Goal: Task Accomplishment & Management: Complete application form

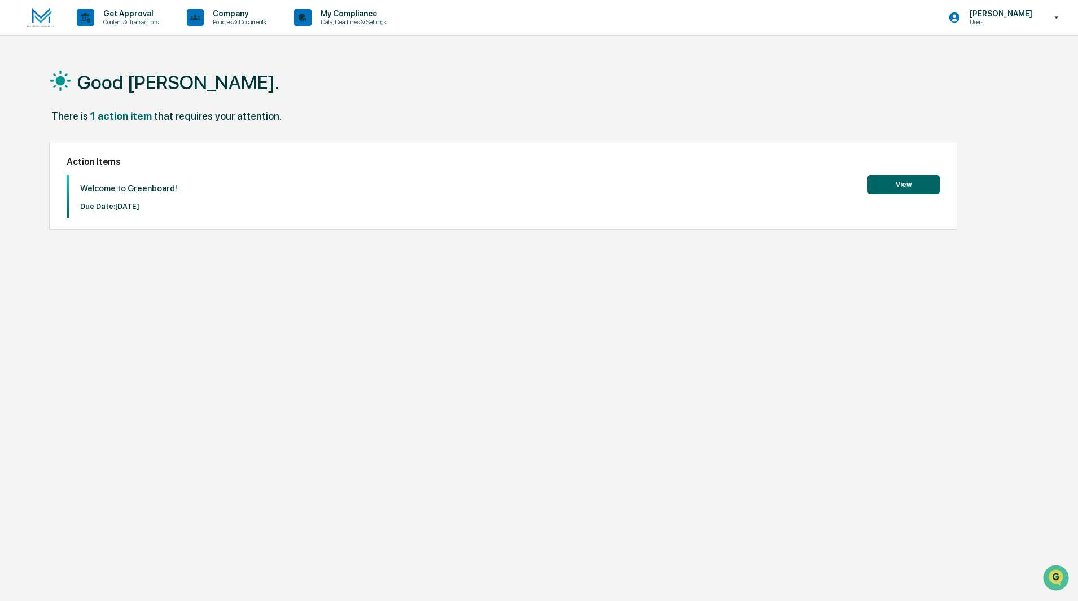
click at [907, 188] on button "View" at bounding box center [903, 184] width 72 height 19
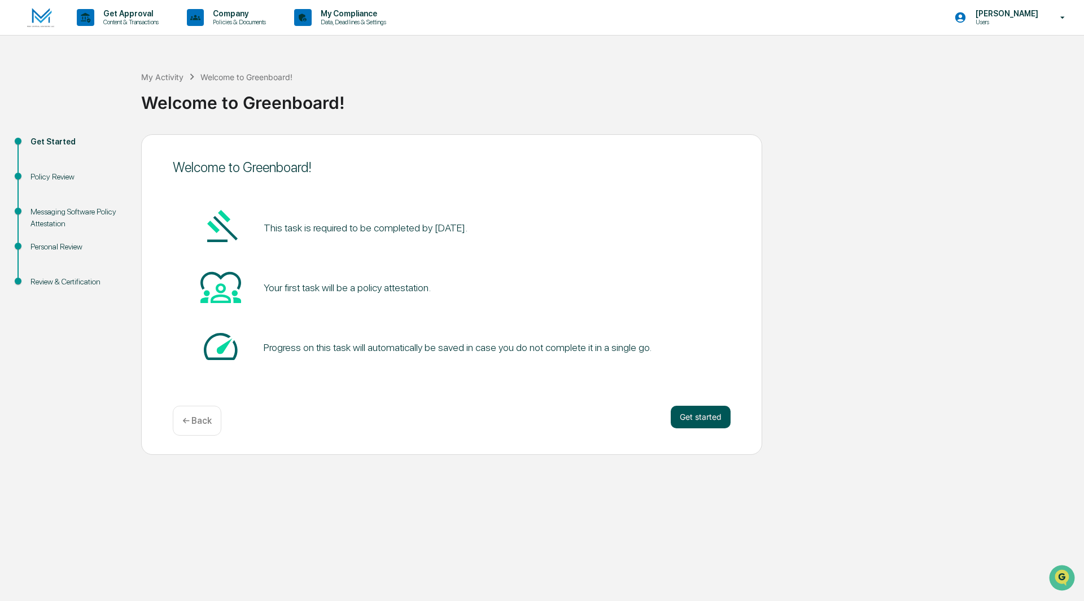
click at [698, 413] on button "Get started" at bounding box center [700, 417] width 60 height 23
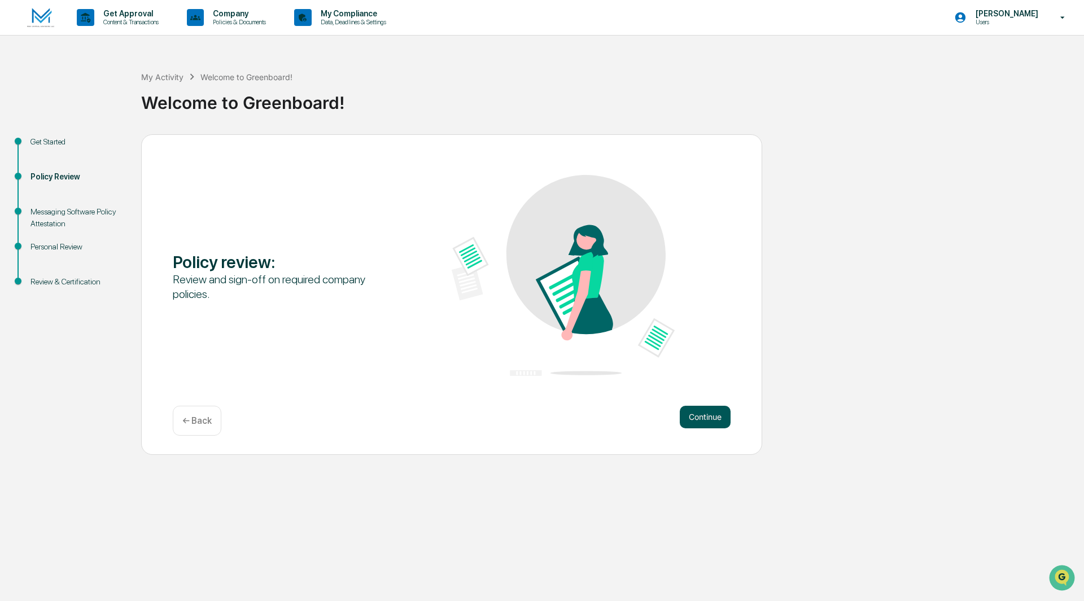
click at [716, 422] on button "Continue" at bounding box center [704, 417] width 51 height 23
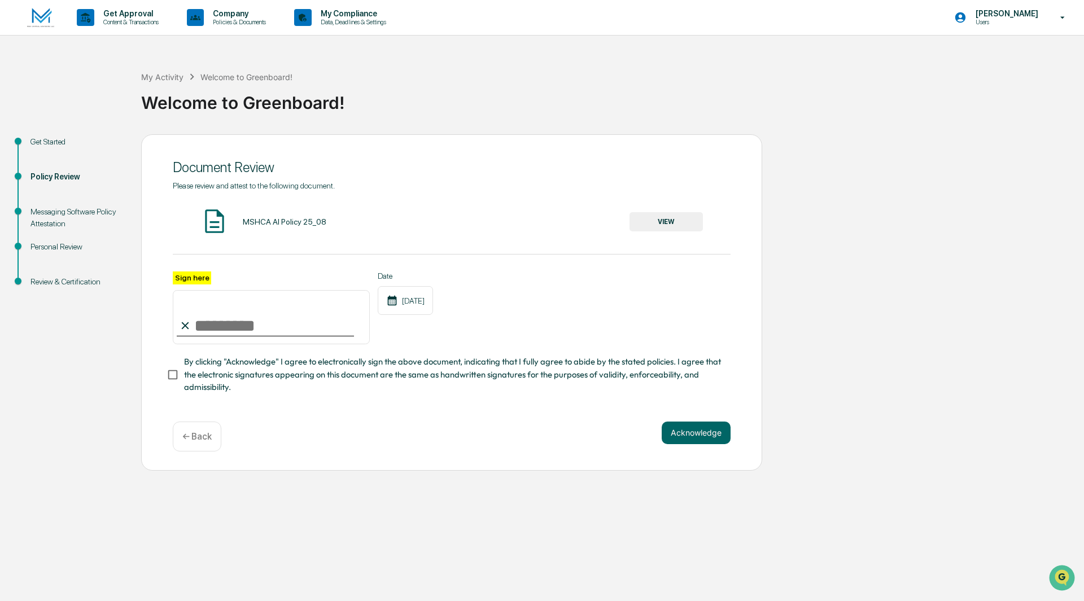
click at [299, 323] on input "Sign here" at bounding box center [271, 317] width 197 height 54
type input "**********"
click at [644, 219] on button "VIEW" at bounding box center [665, 221] width 73 height 19
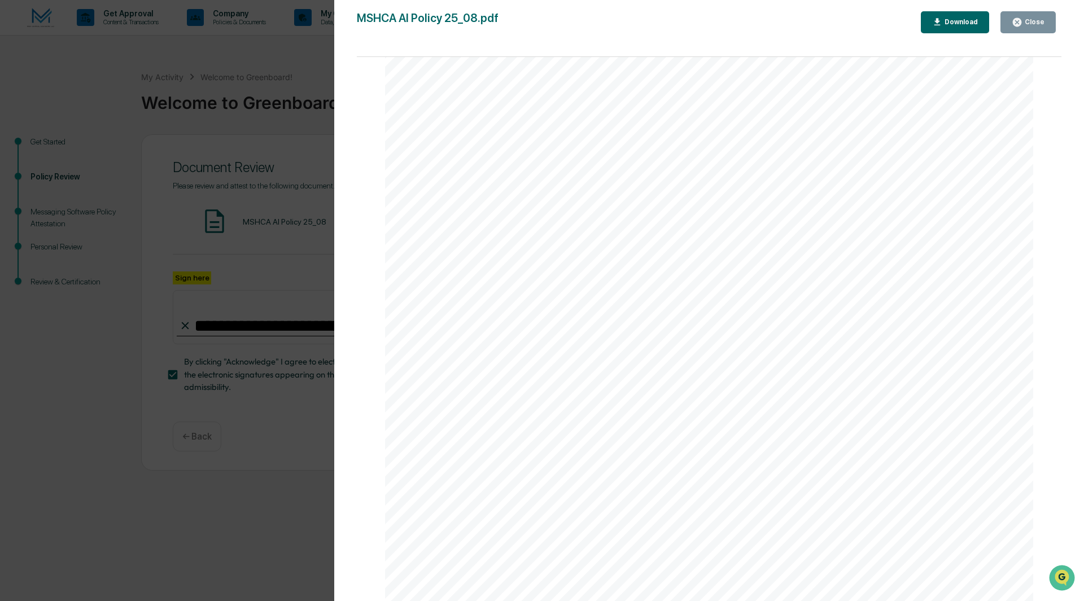
scroll to position [2071, 0]
click at [1031, 14] on button "Close" at bounding box center [1027, 22] width 55 height 22
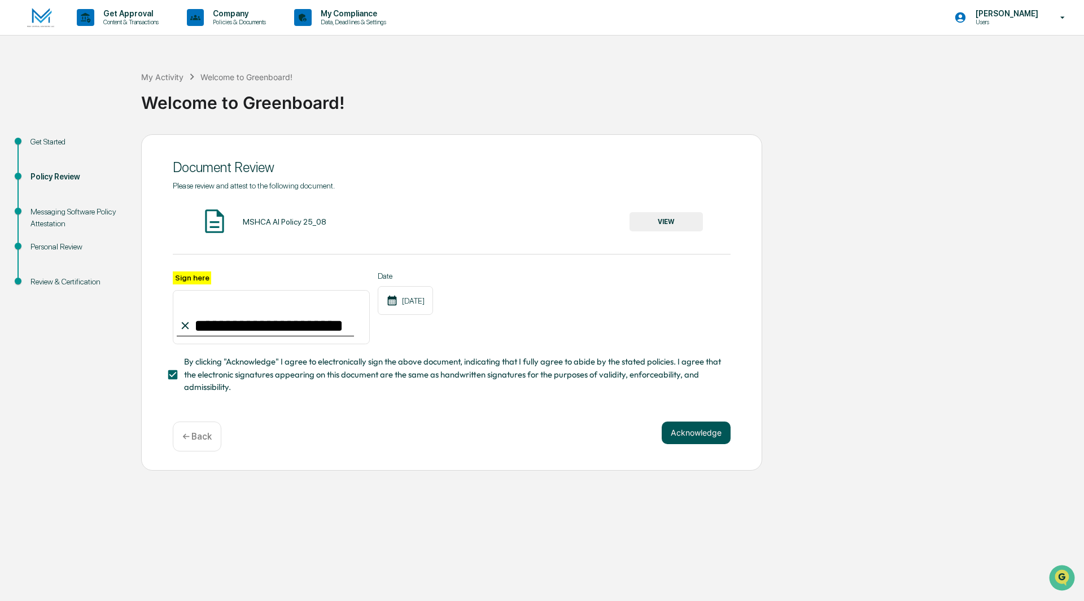
click at [711, 432] on button "Acknowledge" at bounding box center [695, 433] width 69 height 23
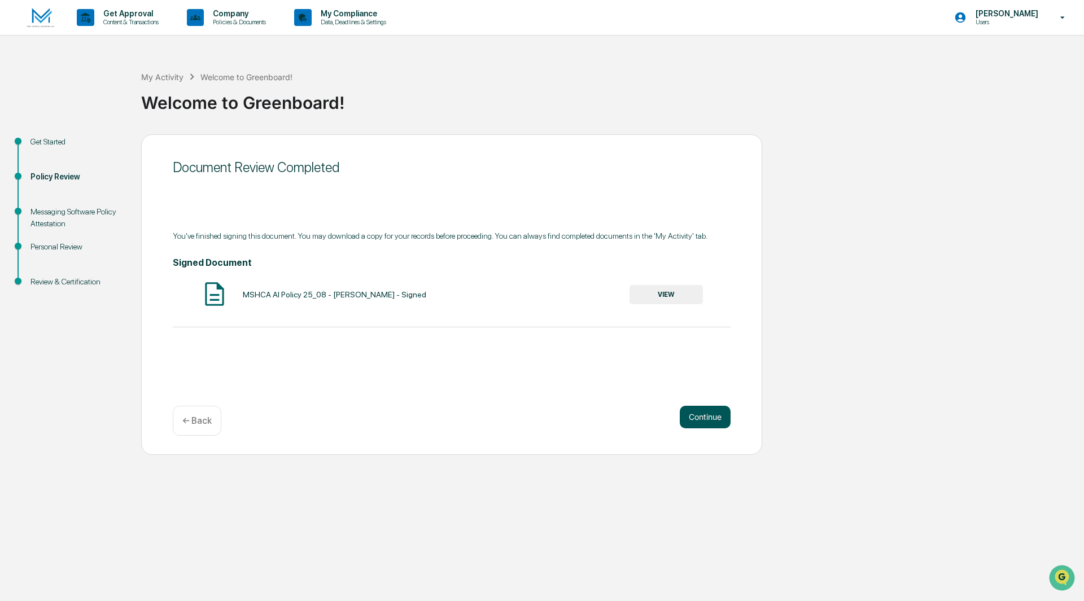
click at [709, 423] on button "Continue" at bounding box center [704, 417] width 51 height 23
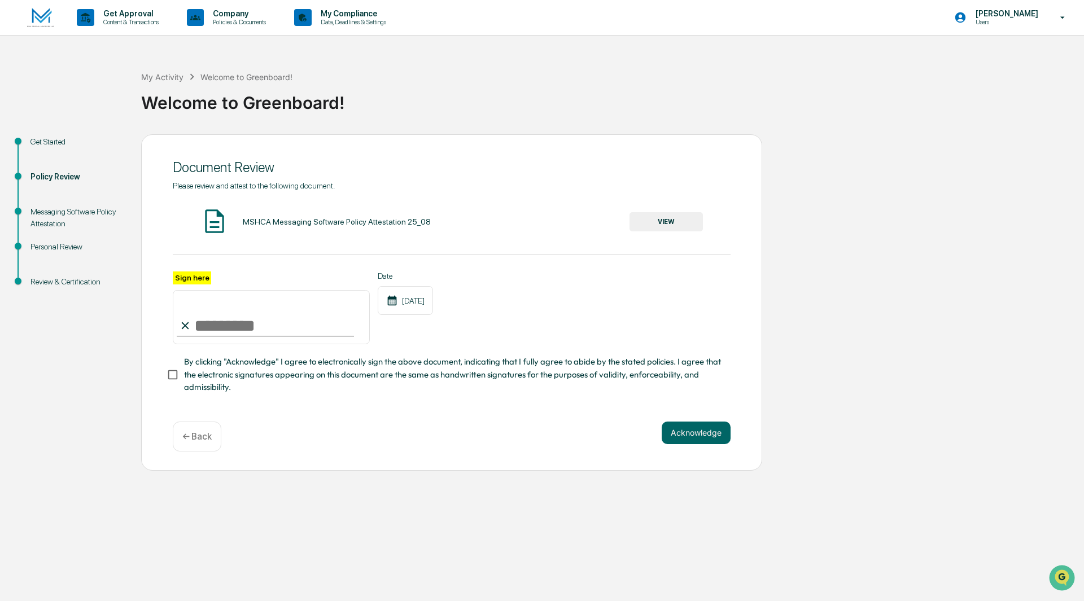
click at [223, 327] on input "Sign here" at bounding box center [271, 317] width 197 height 54
type input "**********"
click at [165, 383] on div "**********" at bounding box center [451, 302] width 621 height 336
click at [704, 432] on button "Acknowledge" at bounding box center [695, 433] width 69 height 23
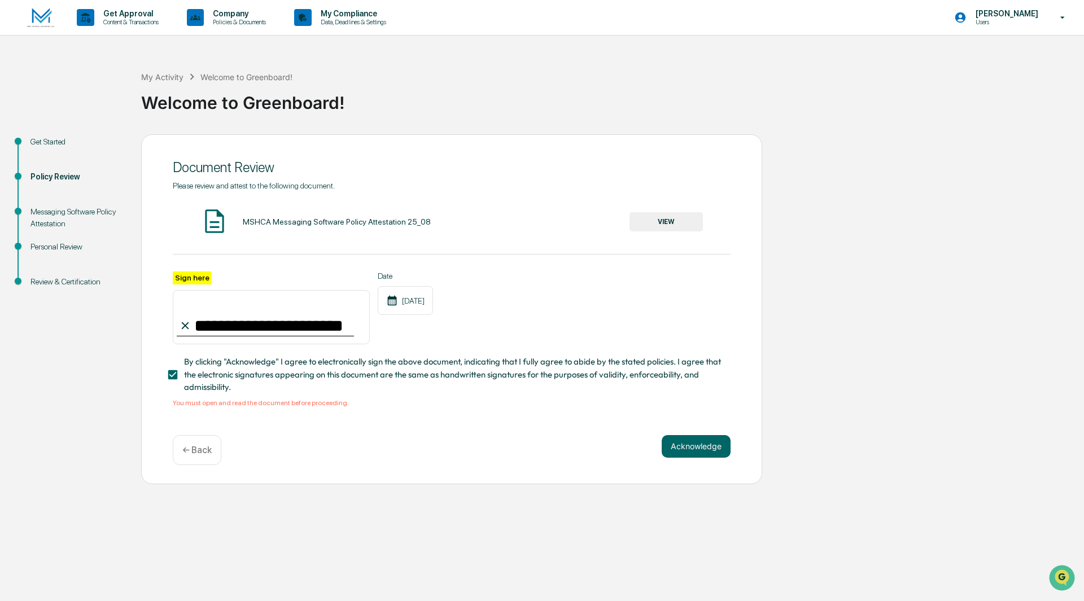
click at [639, 221] on button "VIEW" at bounding box center [665, 221] width 73 height 19
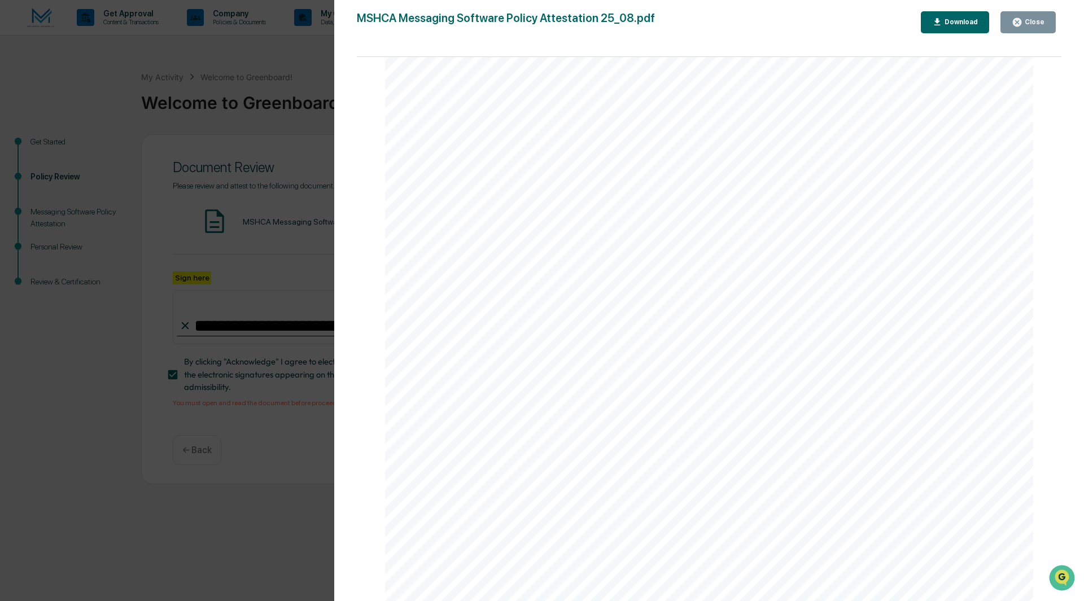
click at [999, 37] on div "MSHCA Messaging Software Policy Attestation 25_08.pdf Close Download Page 1/3 M…" at bounding box center [709, 311] width 704 height 601
click at [1021, 21] on icon "button" at bounding box center [1016, 22] width 8 height 8
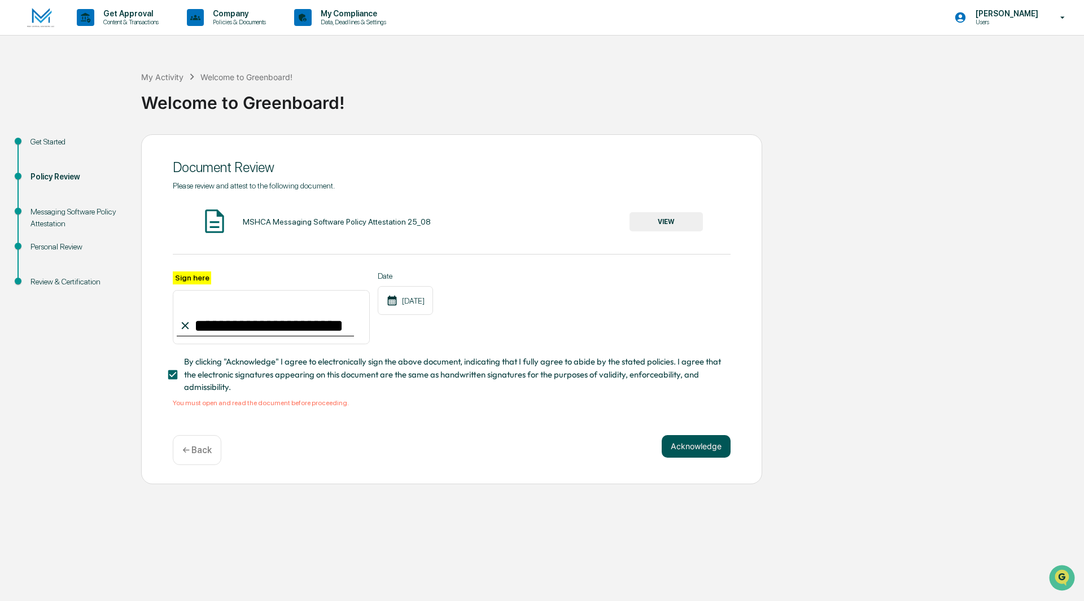
click at [692, 445] on button "Acknowledge" at bounding box center [695, 446] width 69 height 23
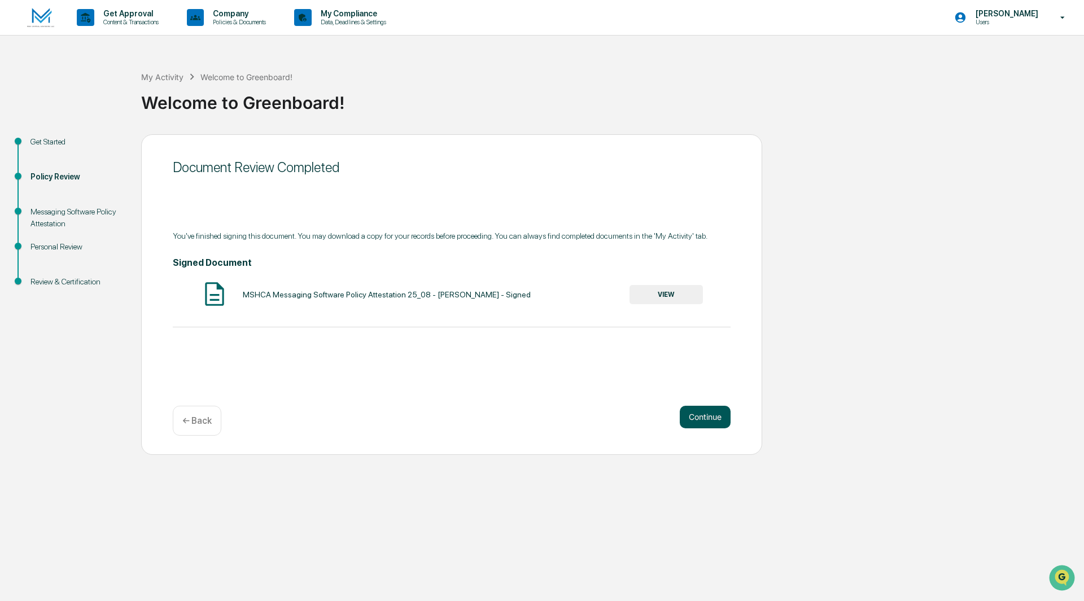
click at [717, 423] on button "Continue" at bounding box center [704, 417] width 51 height 23
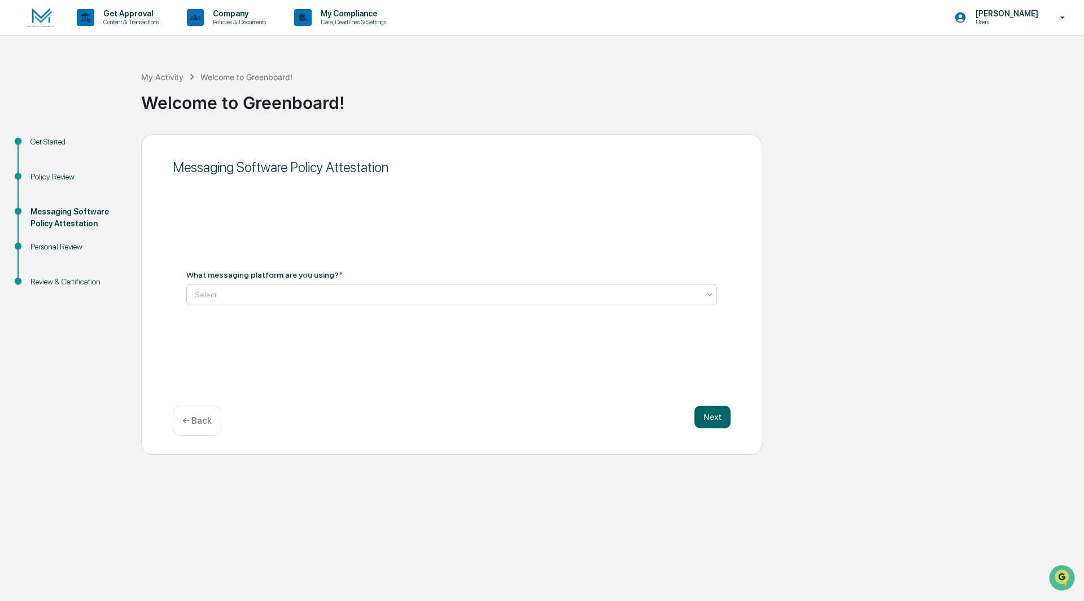
click at [245, 289] on div at bounding box center [447, 294] width 505 height 11
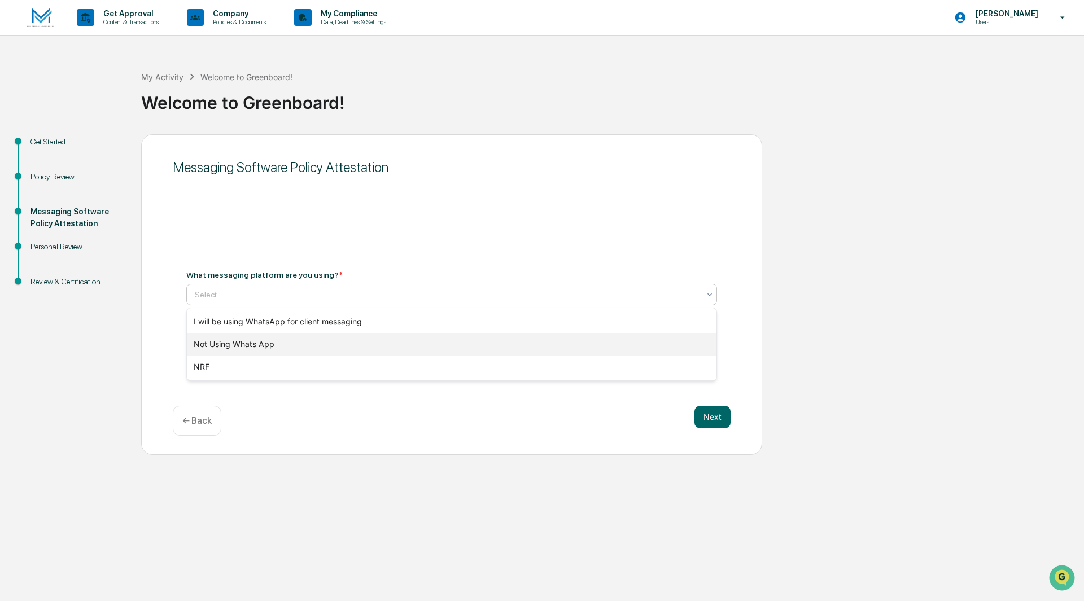
click at [235, 347] on div "Not Using Whats App" at bounding box center [451, 344] width 529 height 23
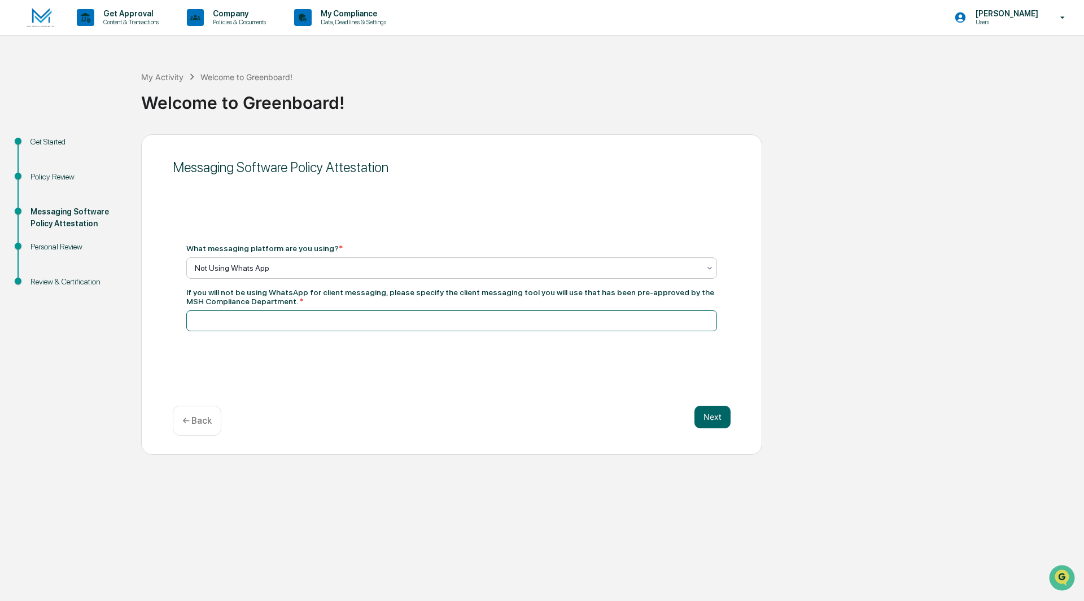
click at [243, 326] on input at bounding box center [451, 320] width 530 height 21
type input "*"
type input "**********"
click at [701, 418] on button "Next" at bounding box center [712, 417] width 36 height 23
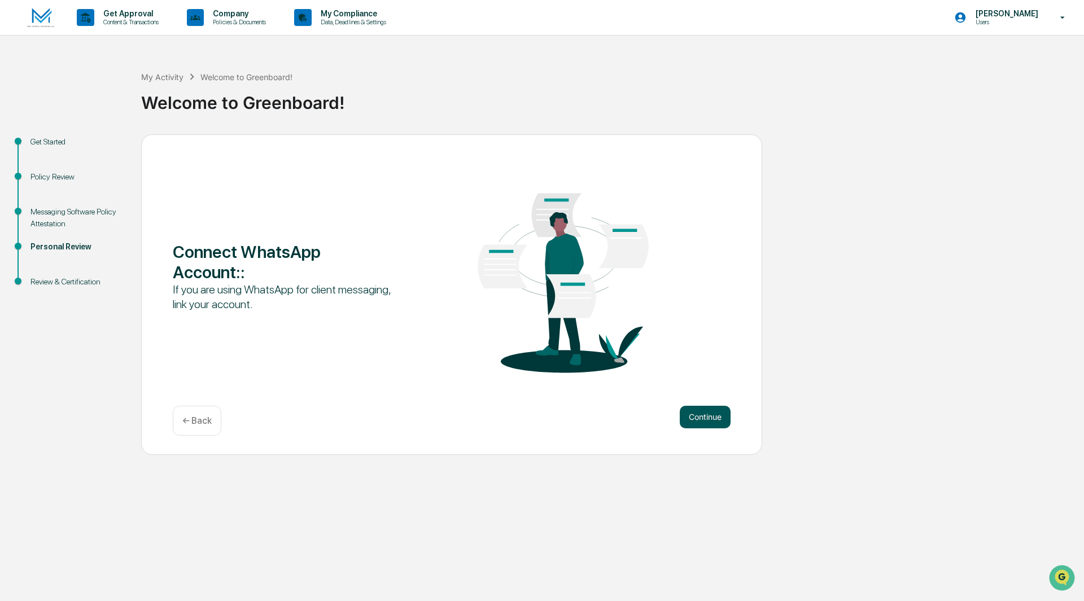
click at [692, 421] on button "Continue" at bounding box center [704, 417] width 51 height 23
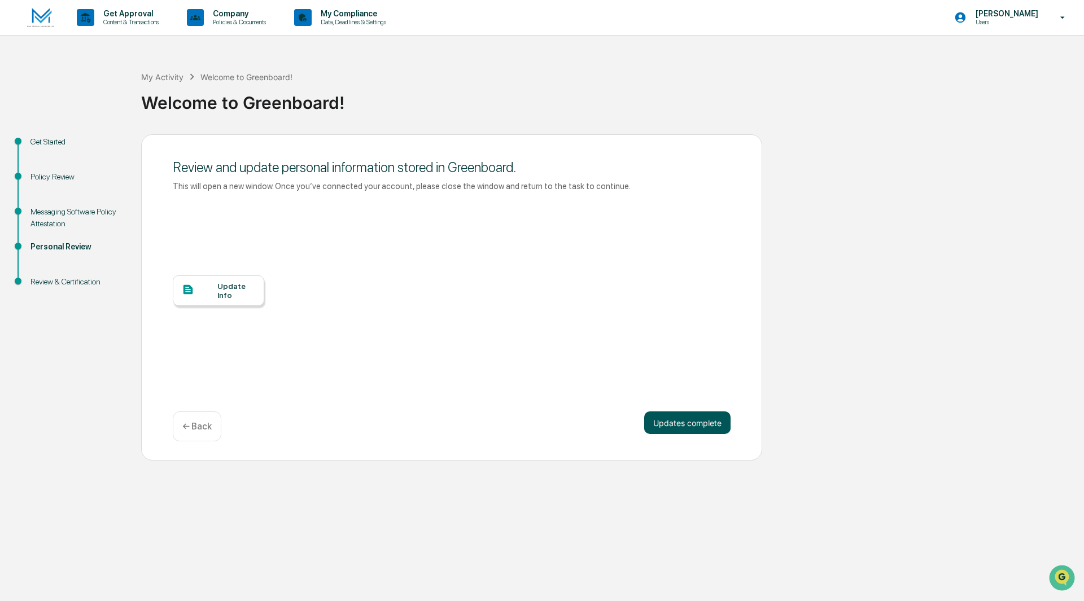
click at [690, 421] on button "Updates complete" at bounding box center [687, 422] width 86 height 23
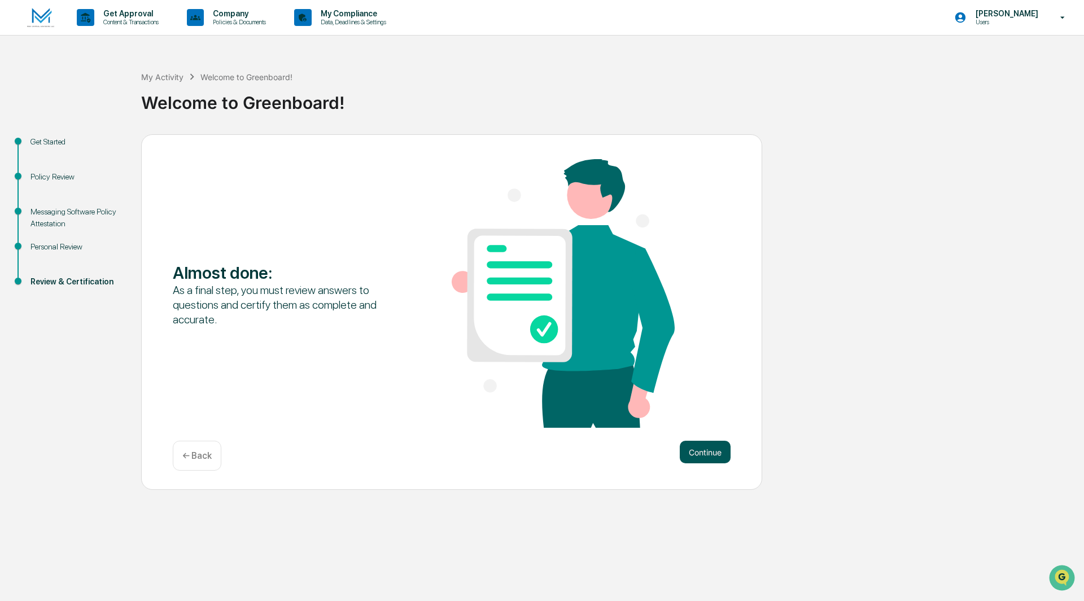
click at [700, 444] on button "Continue" at bounding box center [704, 452] width 51 height 23
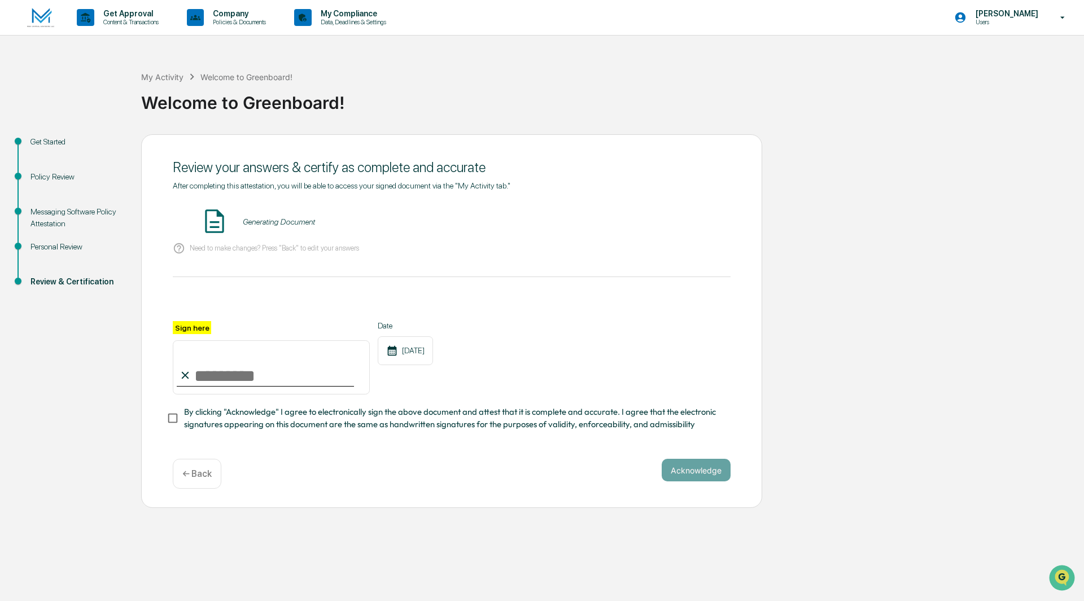
click at [225, 379] on input "Sign here" at bounding box center [271, 367] width 197 height 54
type input "**********"
click at [692, 469] on button "Acknowledge" at bounding box center [695, 470] width 69 height 23
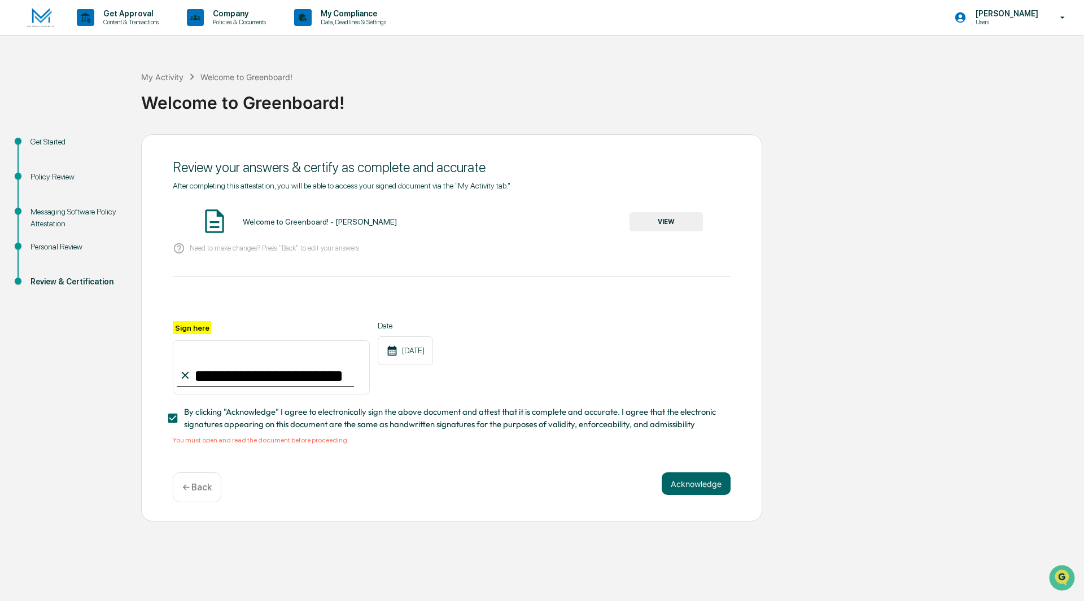
click at [664, 217] on button "VIEW" at bounding box center [665, 221] width 73 height 19
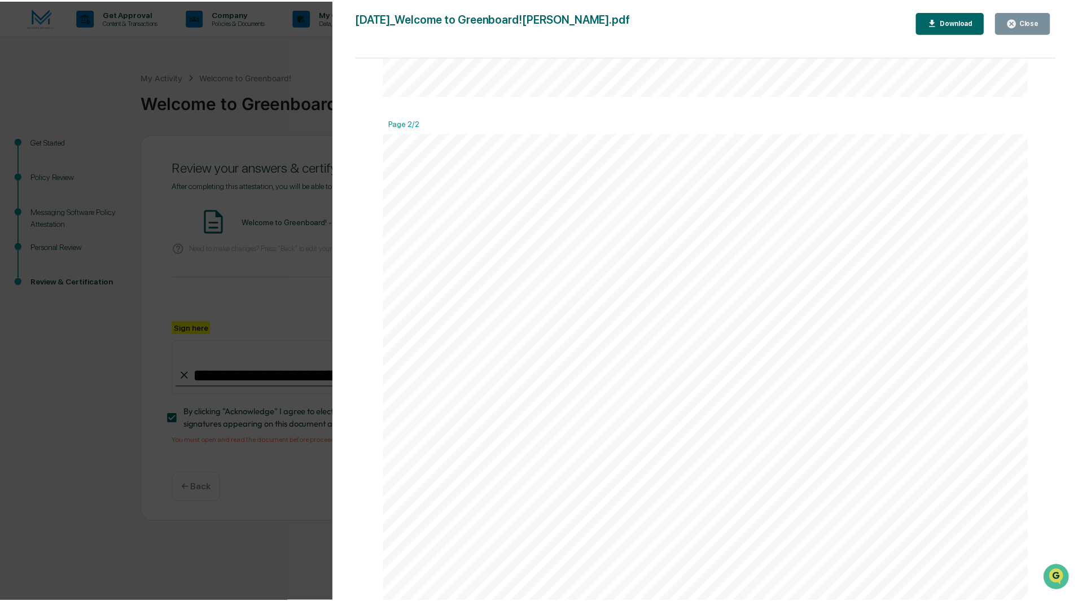
scroll to position [1351, 0]
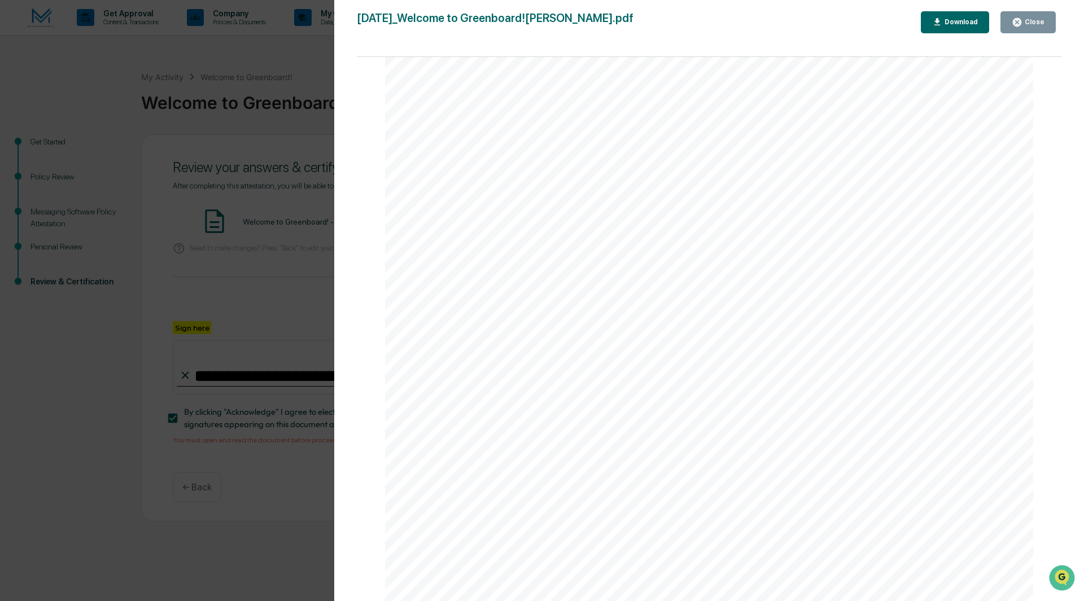
click at [1041, 24] on div "Close" at bounding box center [1033, 22] width 22 height 8
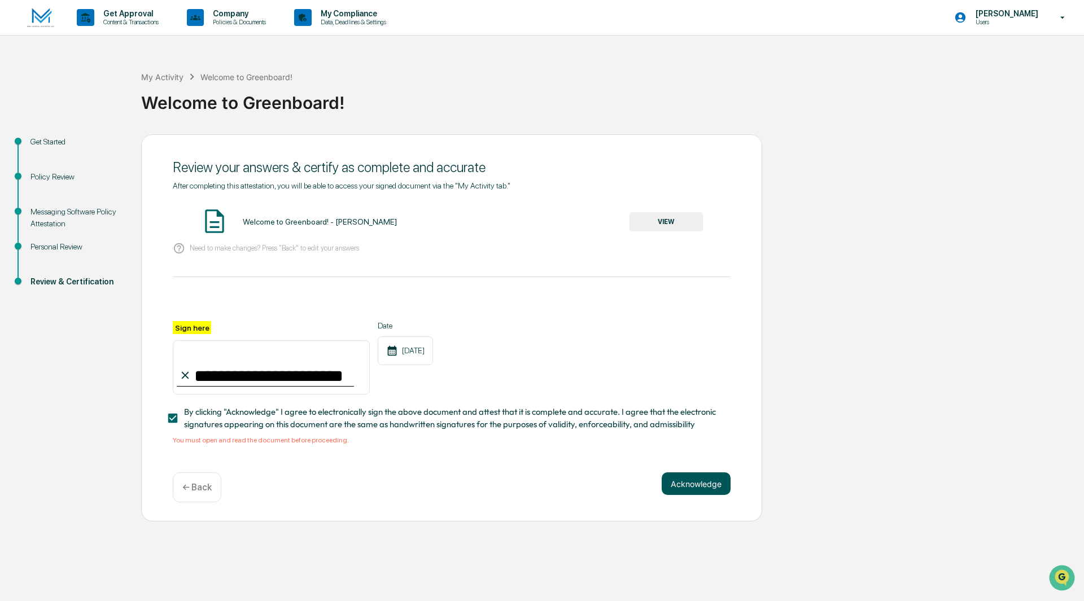
click at [713, 484] on button "Acknowledge" at bounding box center [695, 483] width 69 height 23
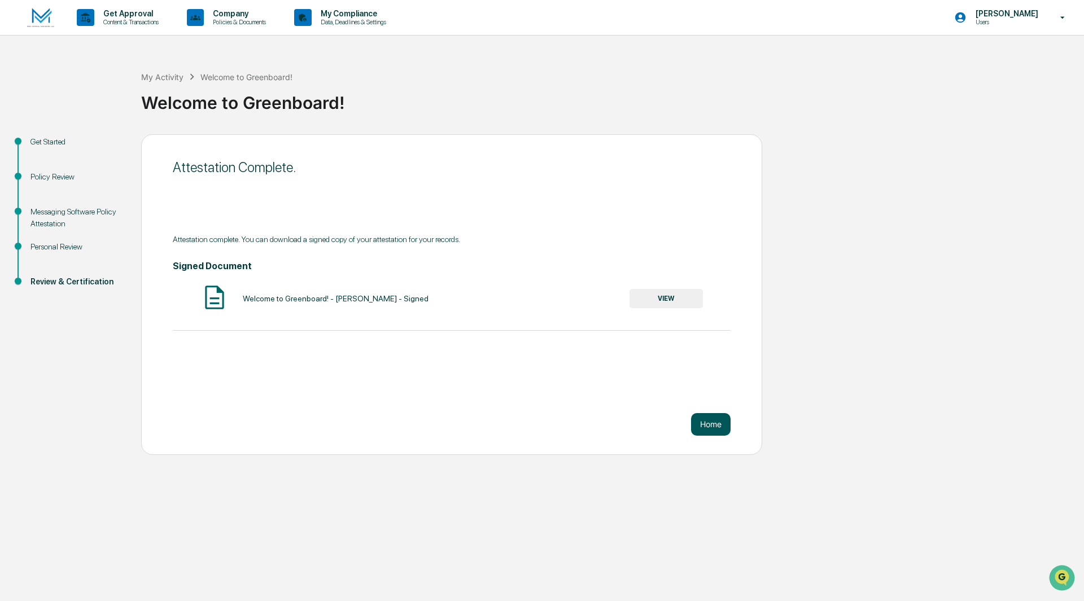
click at [712, 427] on button "Home" at bounding box center [711, 424] width 40 height 23
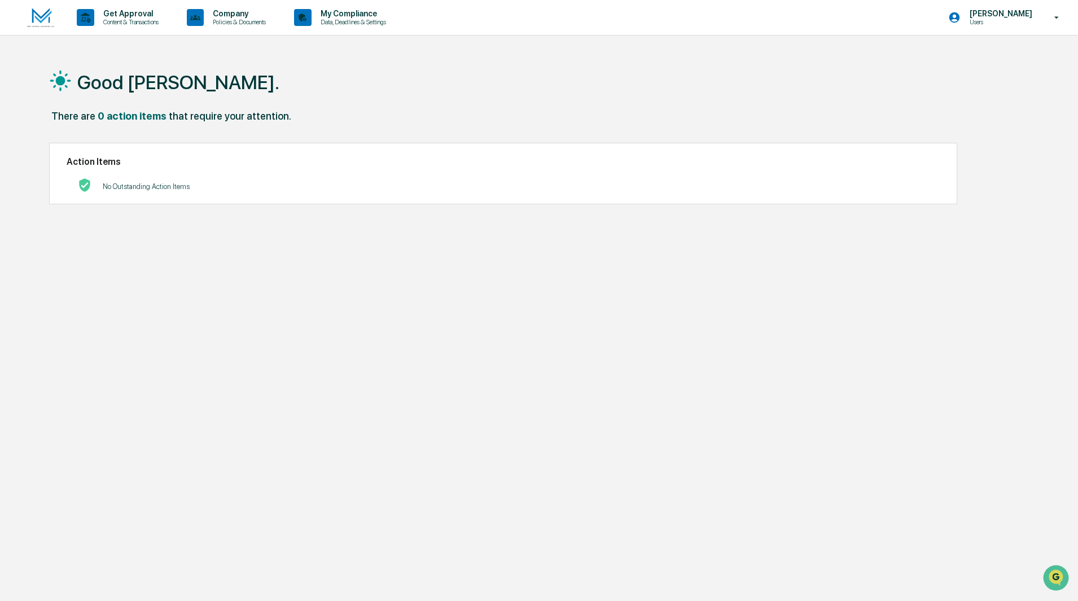
click at [341, 394] on div "Good [PERSON_NAME]. There are 0 action items that require your attention. Actio…" at bounding box center [534, 354] width 1004 height 601
